Goal: Transaction & Acquisition: Purchase product/service

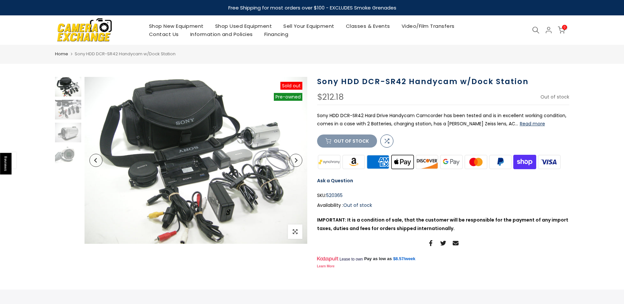
click at [299, 160] on button "Next" at bounding box center [295, 160] width 13 height 13
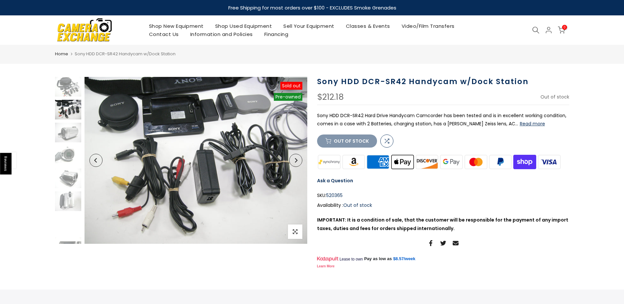
click at [299, 160] on button "Next" at bounding box center [295, 160] width 13 height 13
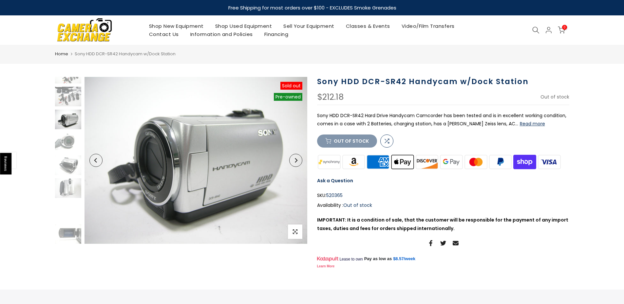
click at [299, 160] on button "Next" at bounding box center [295, 160] width 13 height 13
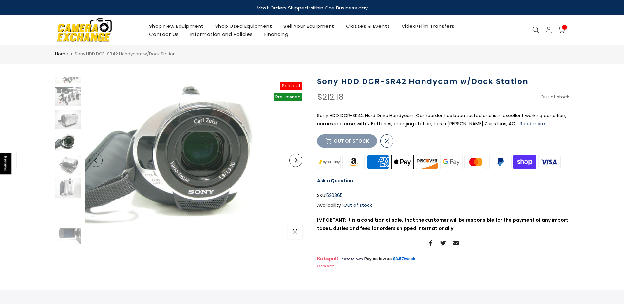
scroll to position [36, 0]
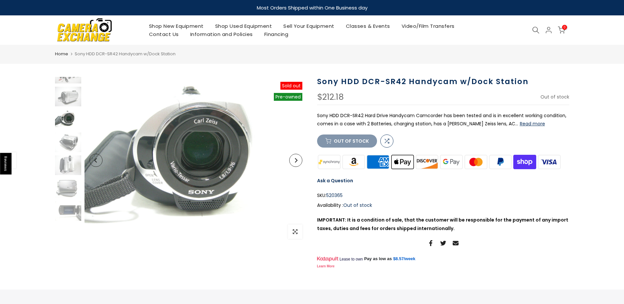
click at [299, 160] on button "Next" at bounding box center [295, 160] width 13 height 13
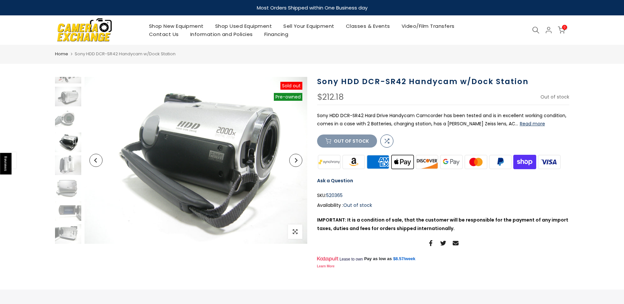
click at [299, 160] on button "Next" at bounding box center [295, 160] width 13 height 13
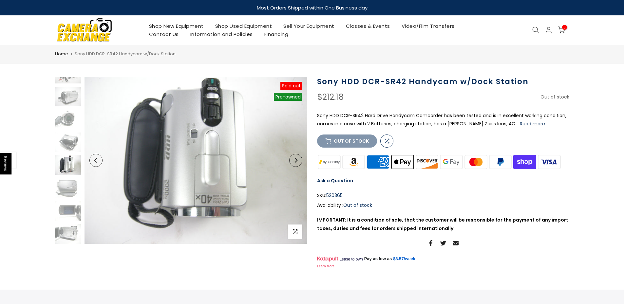
scroll to position [0, 0]
click at [299, 160] on button "Next" at bounding box center [295, 160] width 13 height 13
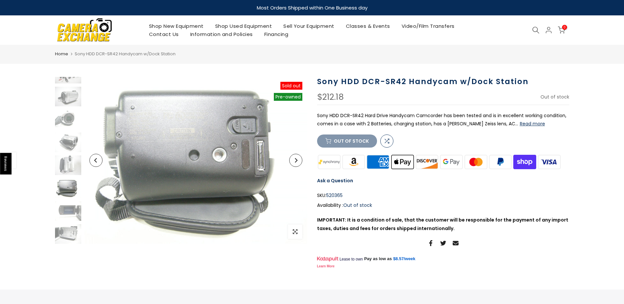
click at [299, 160] on button "Next" at bounding box center [295, 160] width 13 height 13
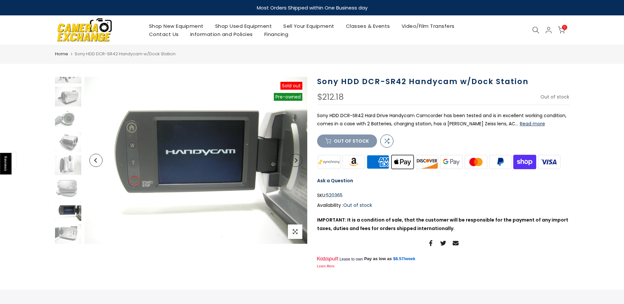
click at [299, 160] on button "Next" at bounding box center [295, 160] width 13 height 13
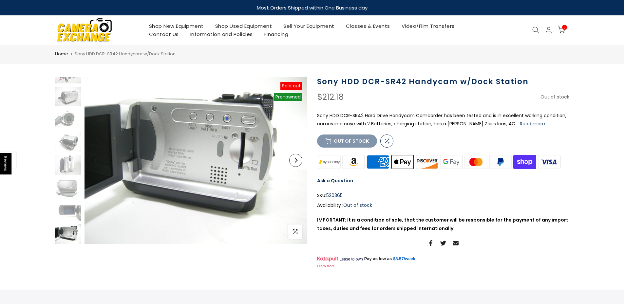
click at [299, 160] on button "Next" at bounding box center [295, 160] width 13 height 13
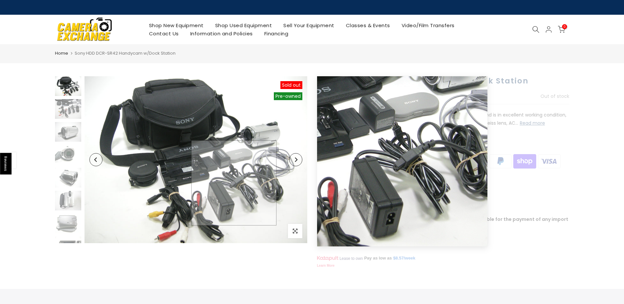
click at [234, 183] on img at bounding box center [196, 159] width 223 height 167
